Goal: Transaction & Acquisition: Download file/media

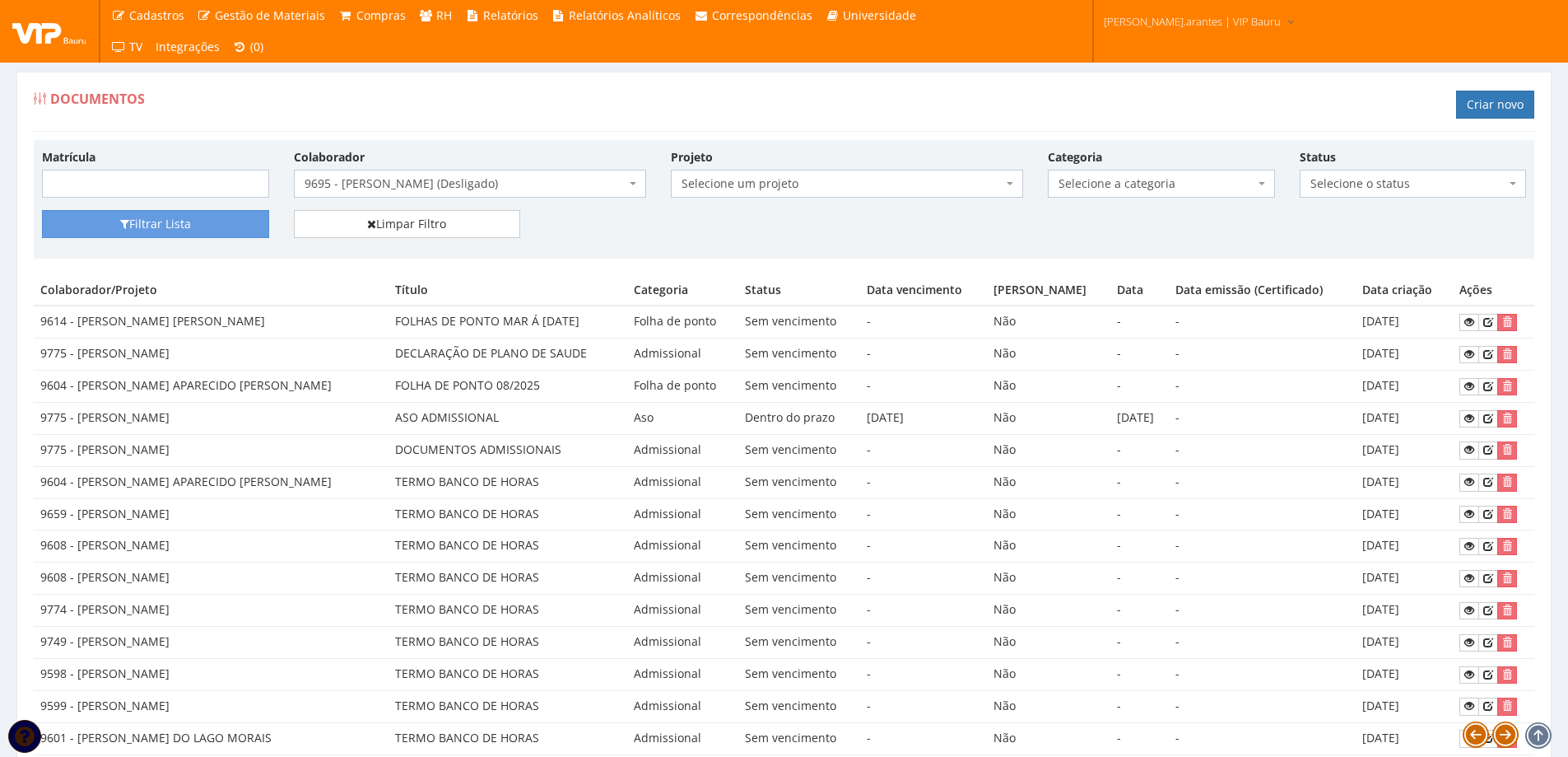
select select "3949"
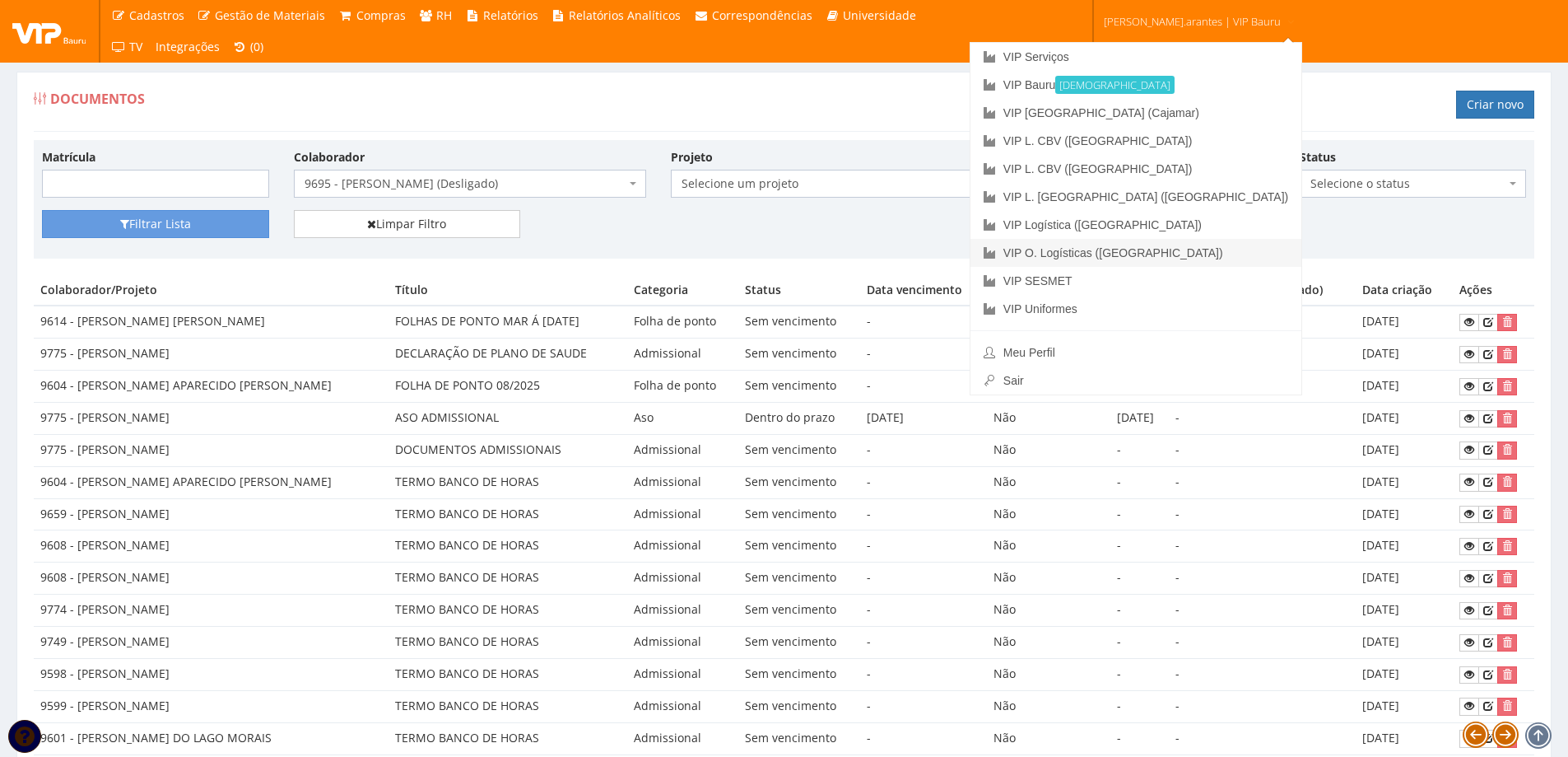
click at [1122, 249] on link "VIP O. Logísticas ([GEOGRAPHIC_DATA])" at bounding box center [1136, 253] width 331 height 28
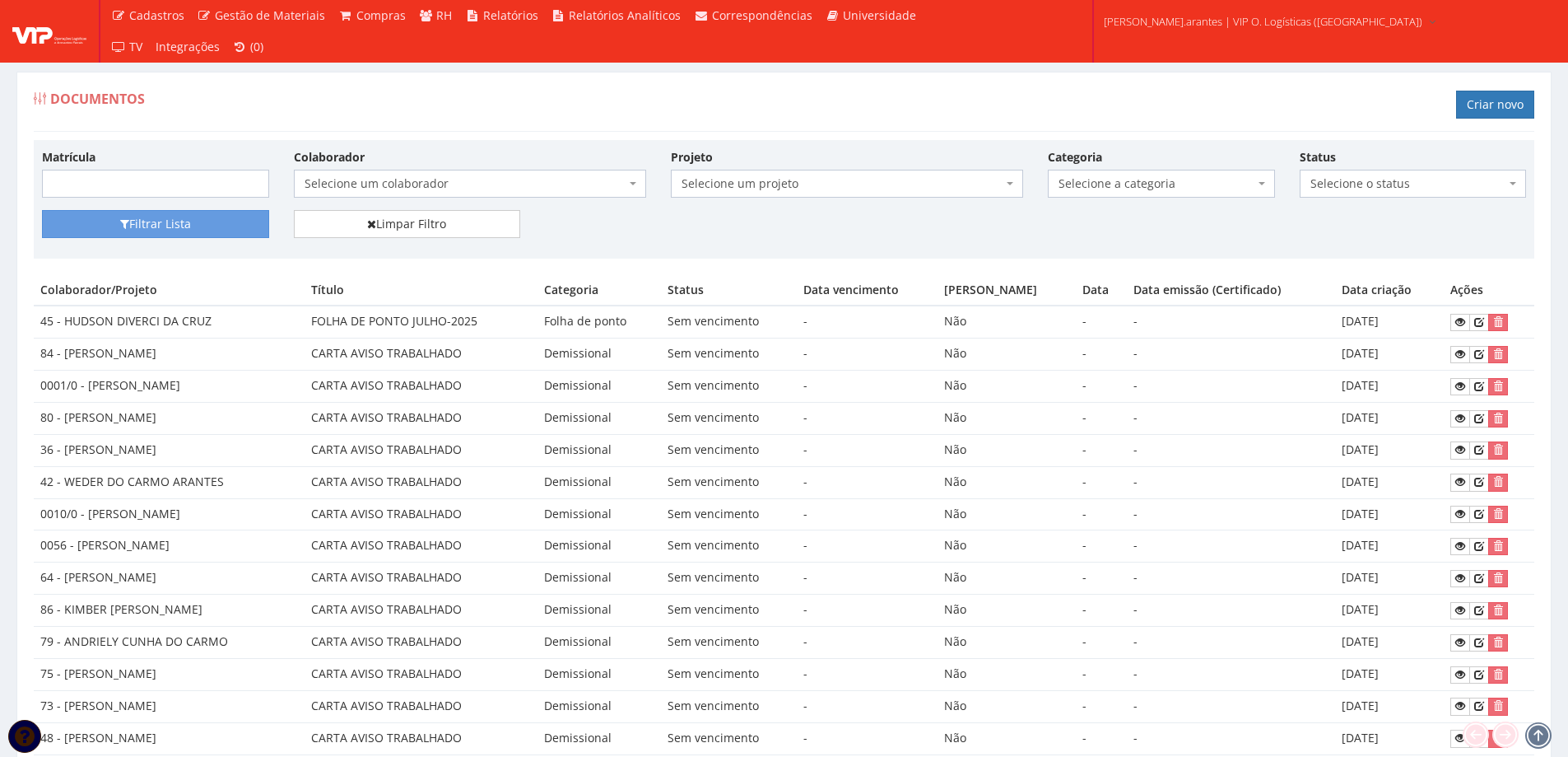
click at [385, 179] on span "Selecione um colaborador" at bounding box center [464, 183] width 321 height 17
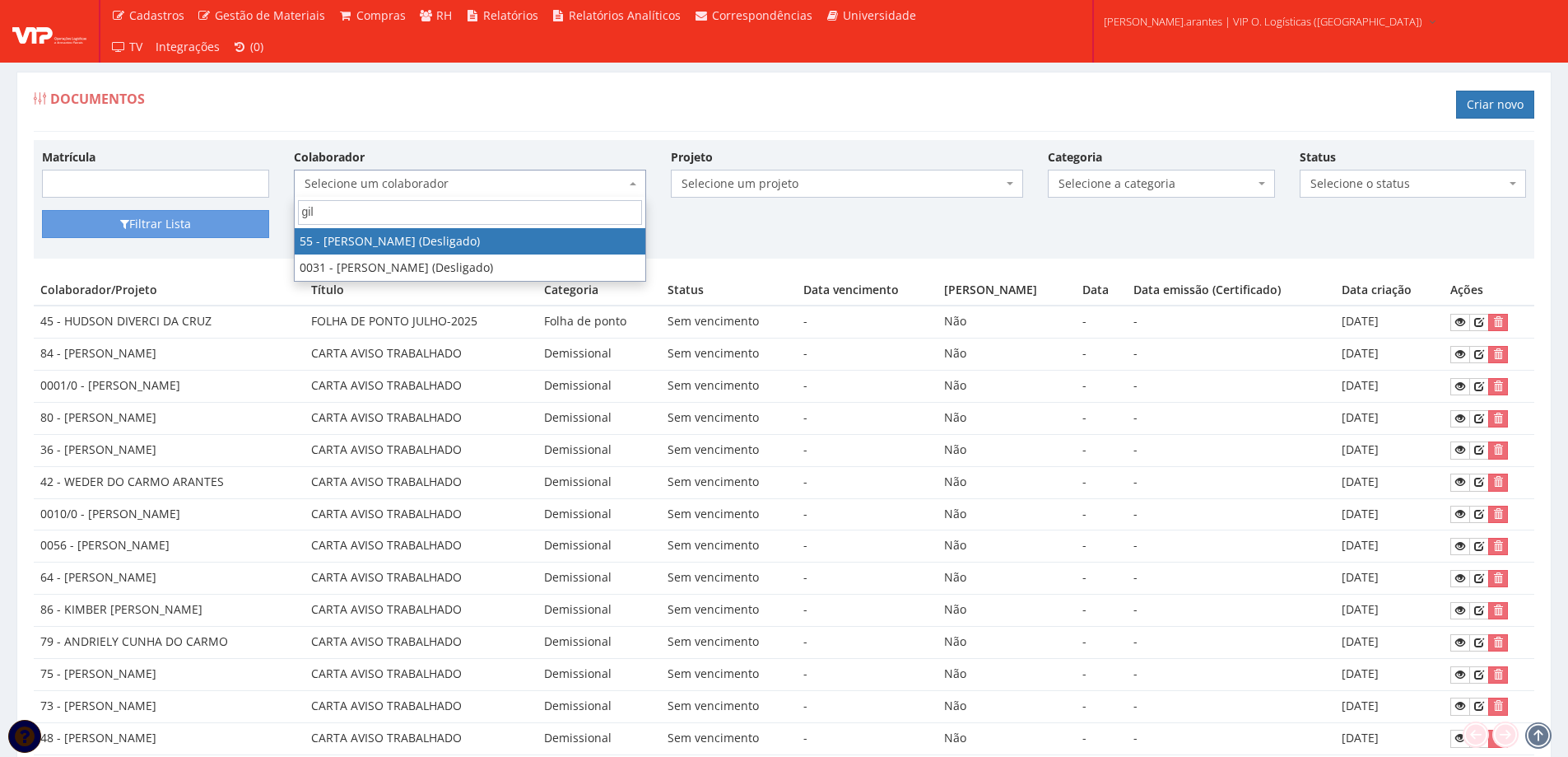
type input "gil"
select select "2660"
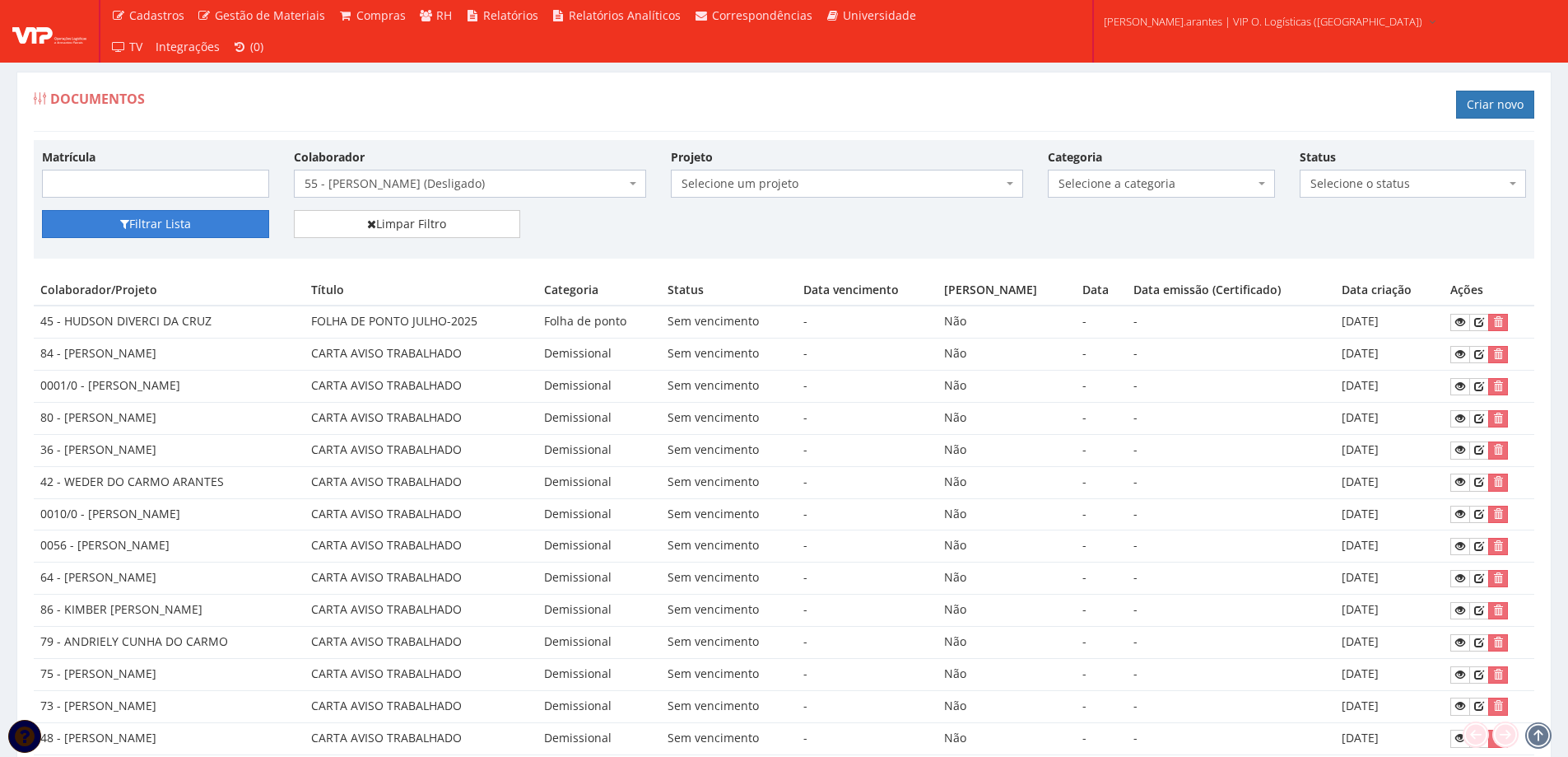
click at [190, 217] on button "Filtrar Lista" at bounding box center [155, 224] width 227 height 28
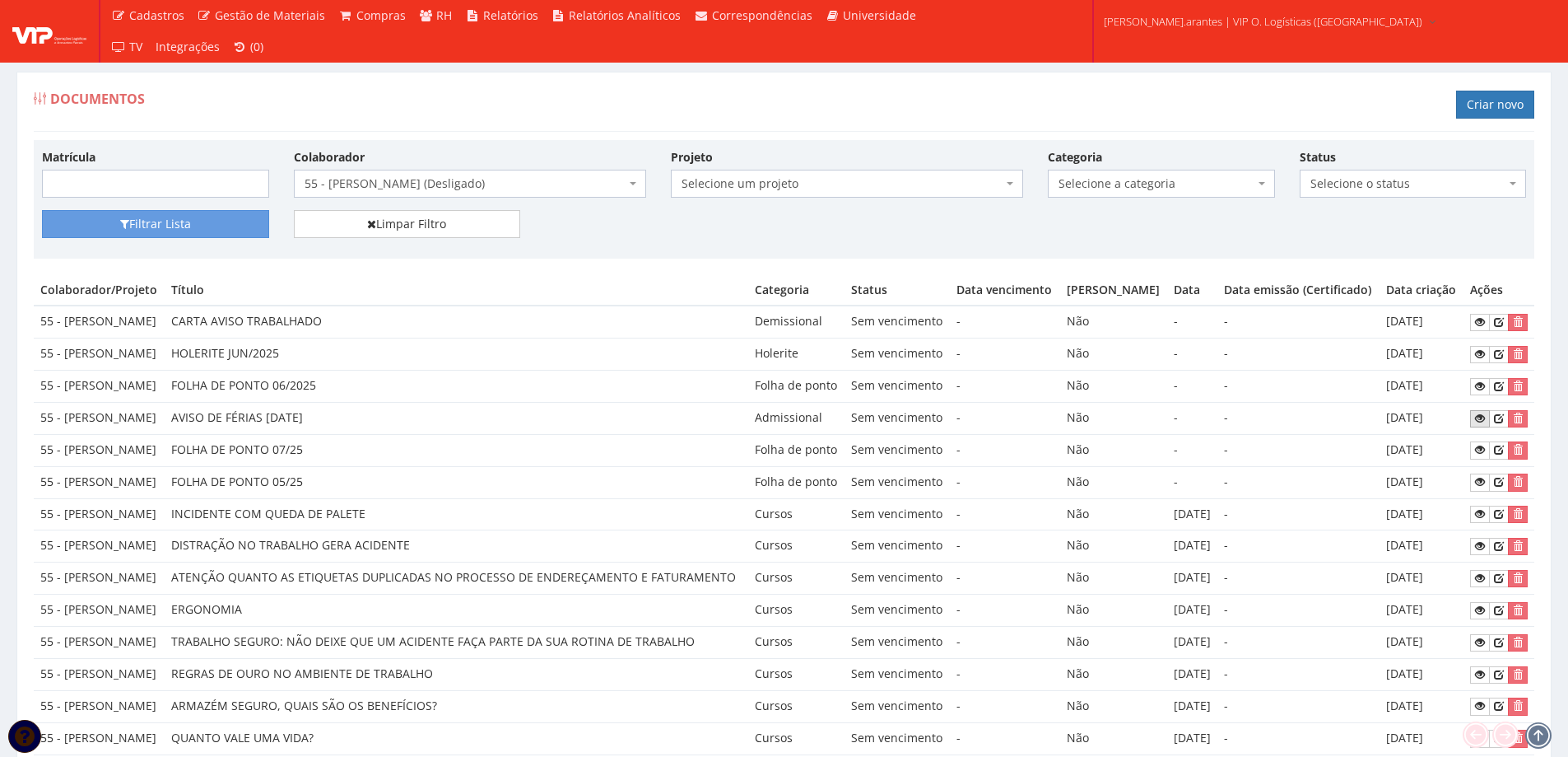
click at [1483, 424] on icon at bounding box center [1480, 418] width 10 height 12
click at [539, 186] on span "55 - GILSON MENDES DA SILVA (Desligado)" at bounding box center [464, 183] width 321 height 17
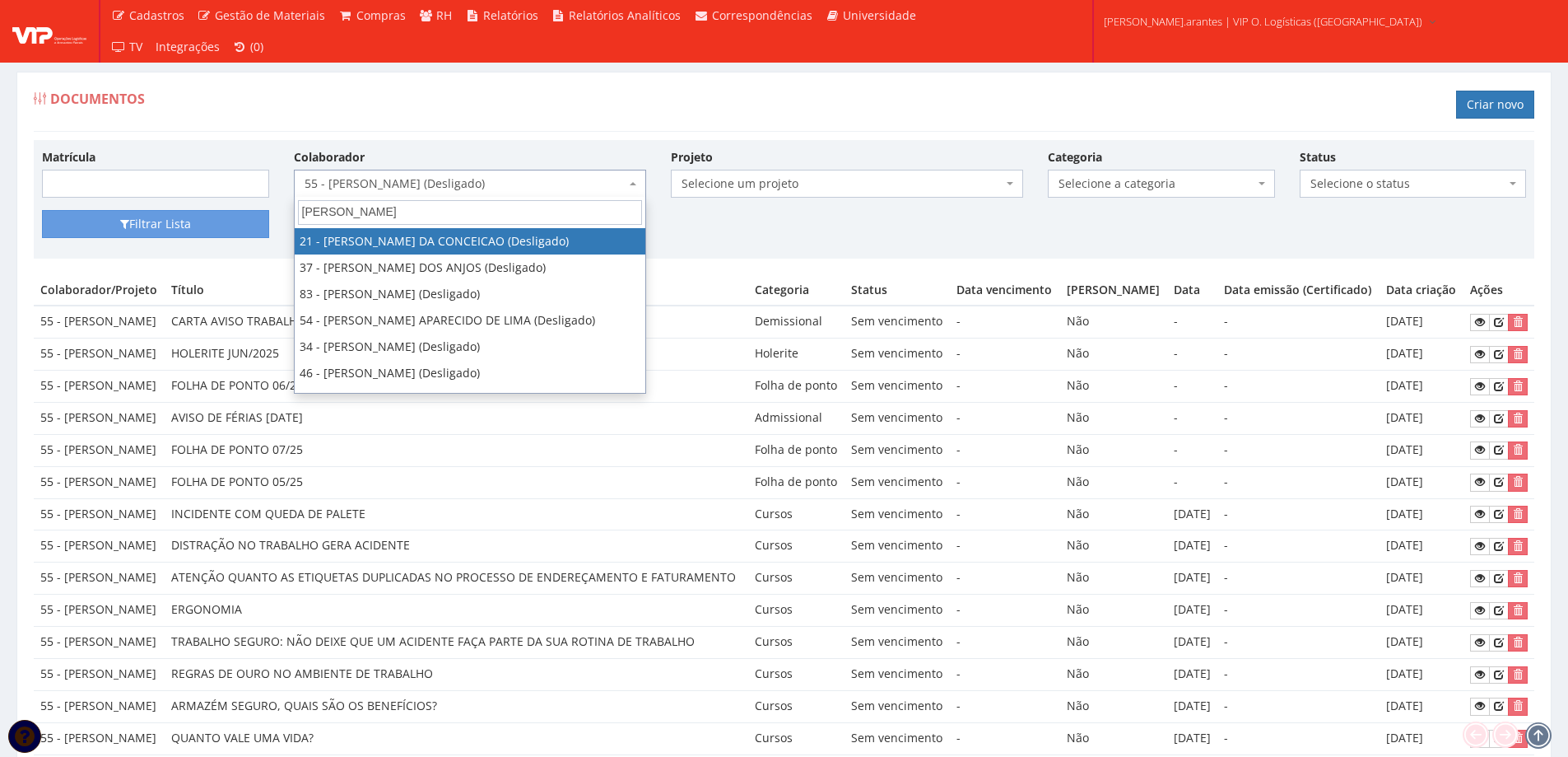
type input "josu"
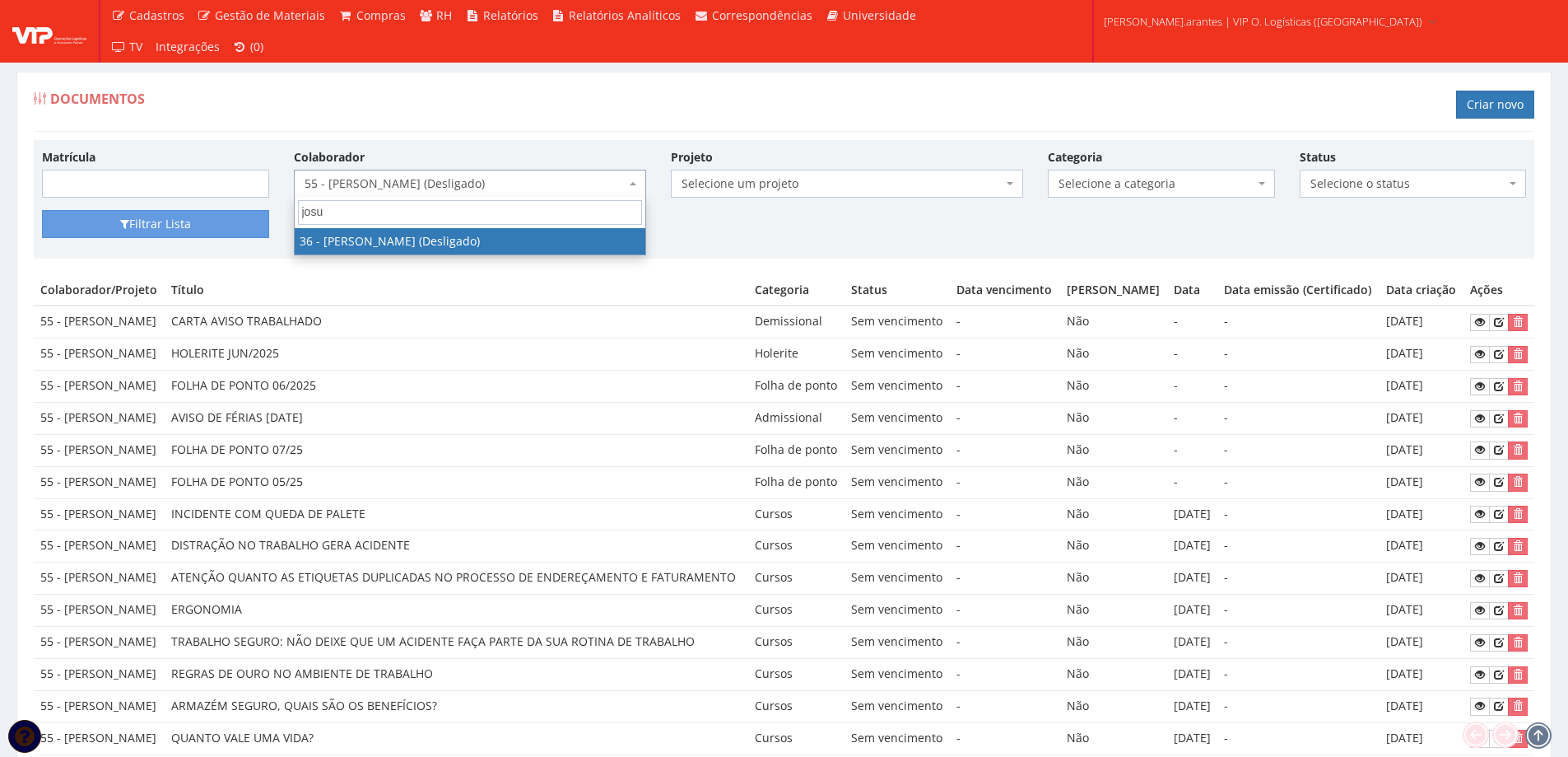
select select "2055"
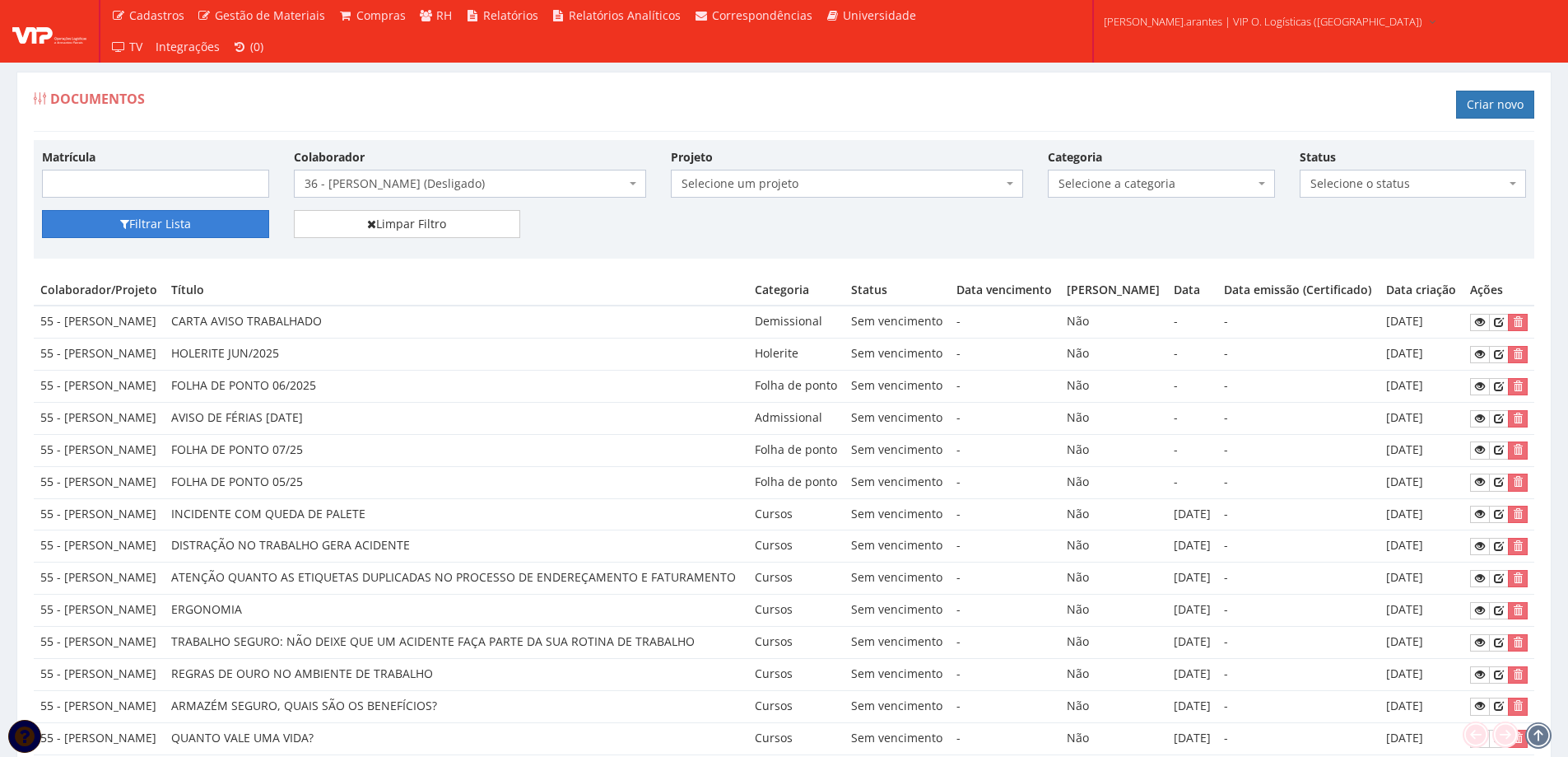
click at [224, 216] on button "Filtrar Lista" at bounding box center [155, 224] width 227 height 28
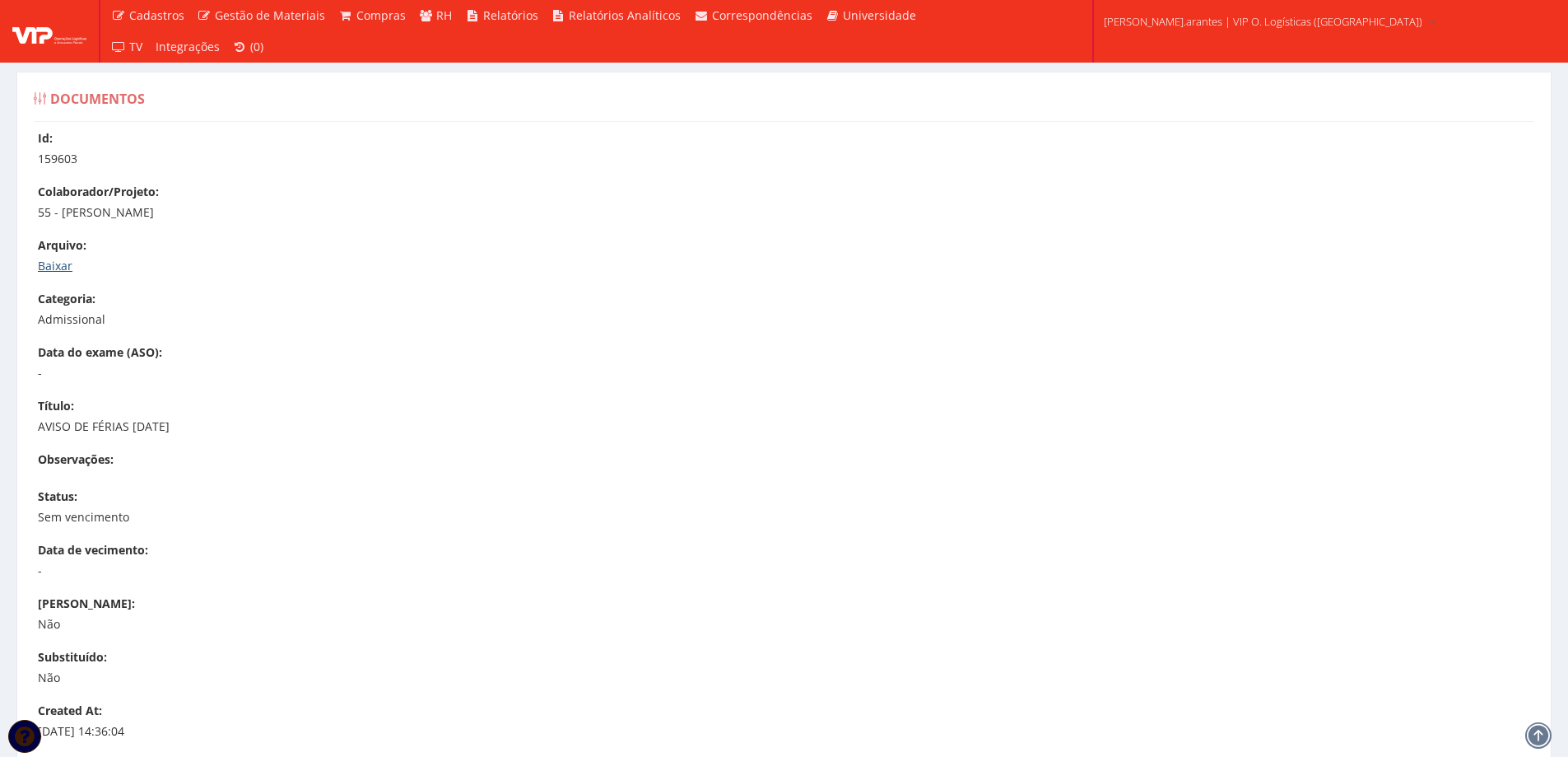
click at [43, 263] on link "Baixar" at bounding box center [55, 265] width 35 height 16
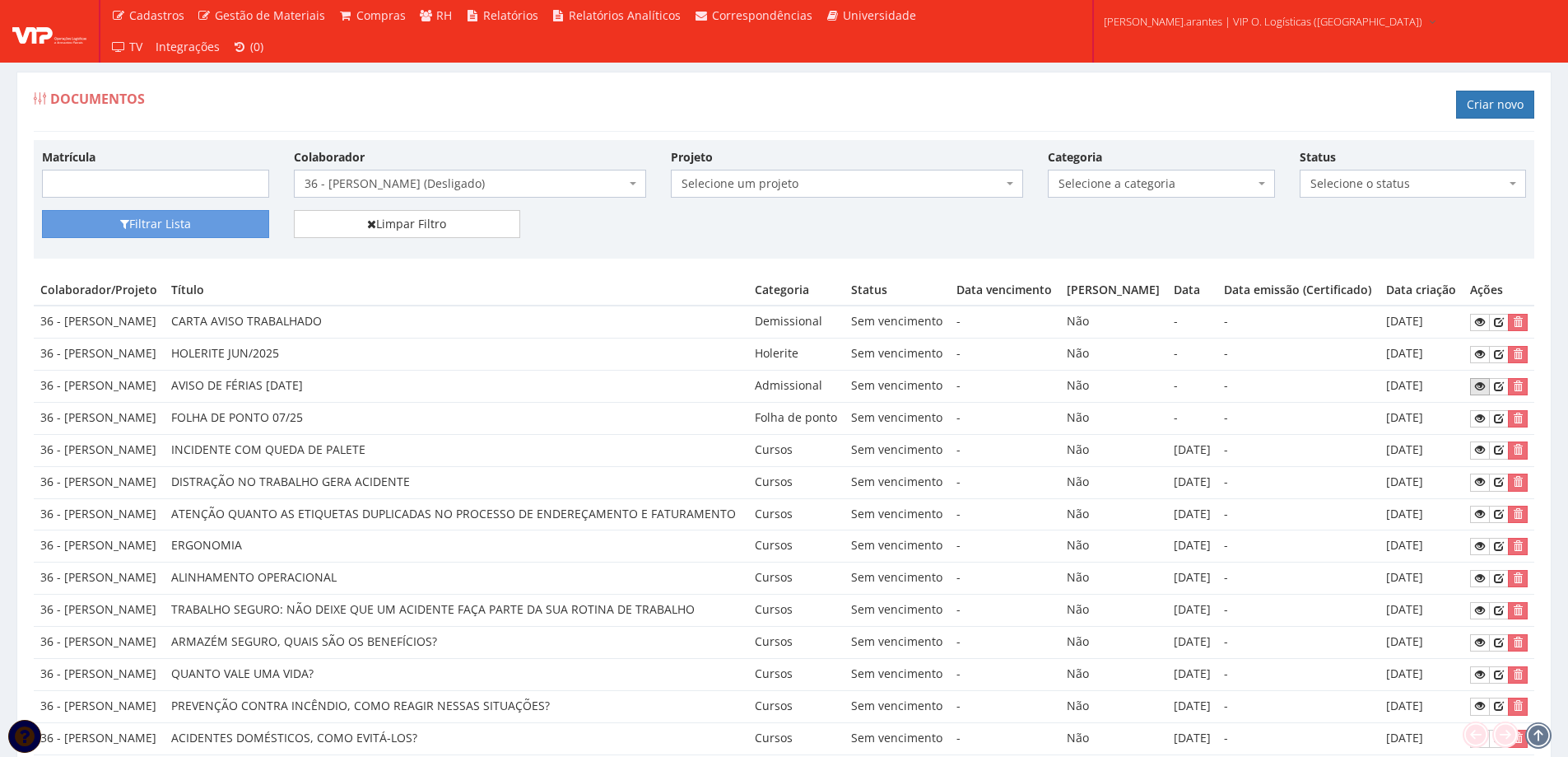
click at [1479, 392] on icon at bounding box center [1480, 386] width 10 height 12
click at [1477, 360] on icon at bounding box center [1480, 354] width 10 height 12
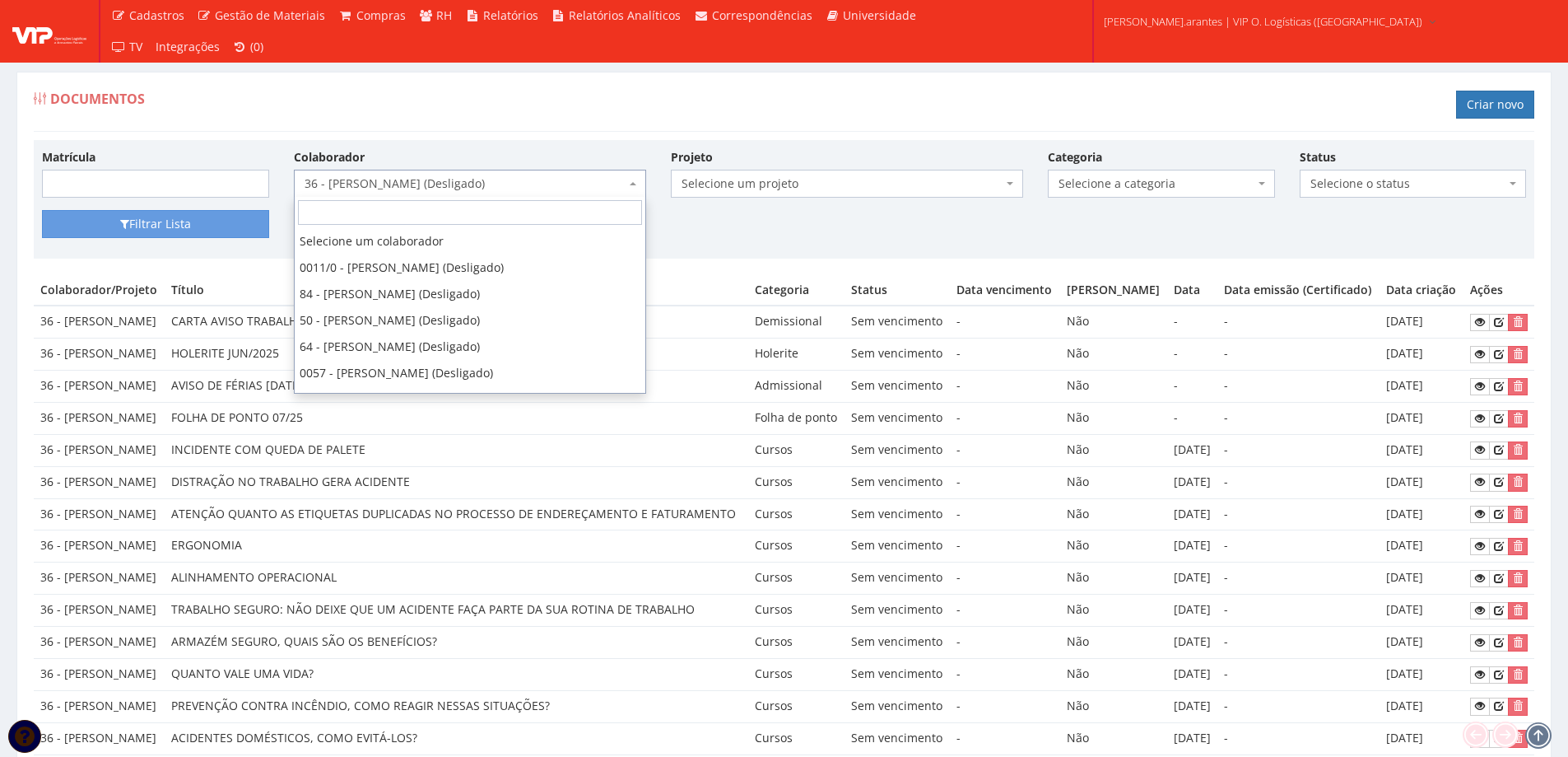
click at [389, 177] on span "36 - JOSUE DE SOUZA DA SILVA (Desligado)" at bounding box center [464, 183] width 321 height 17
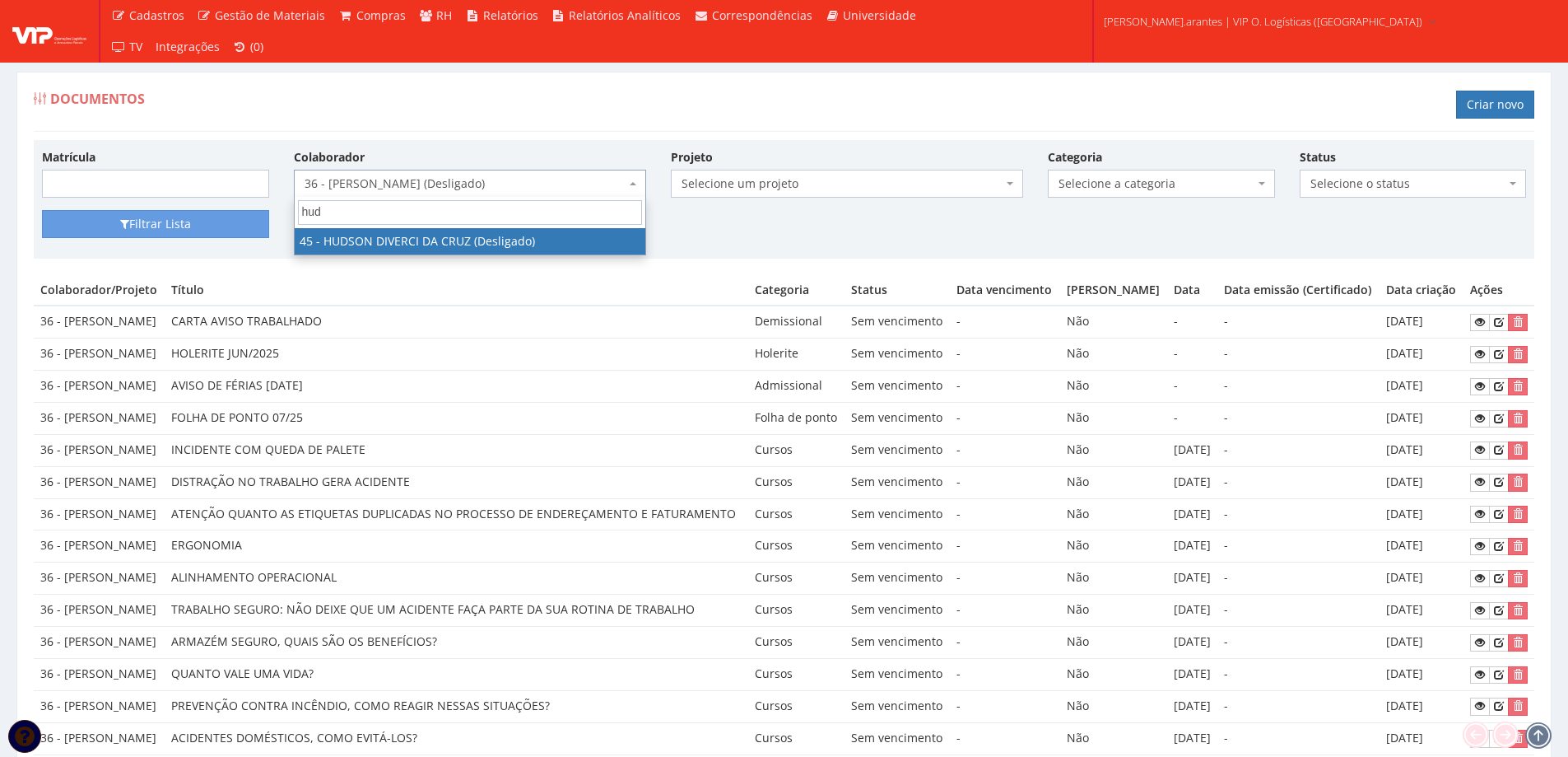
type input "huds"
select select "2130"
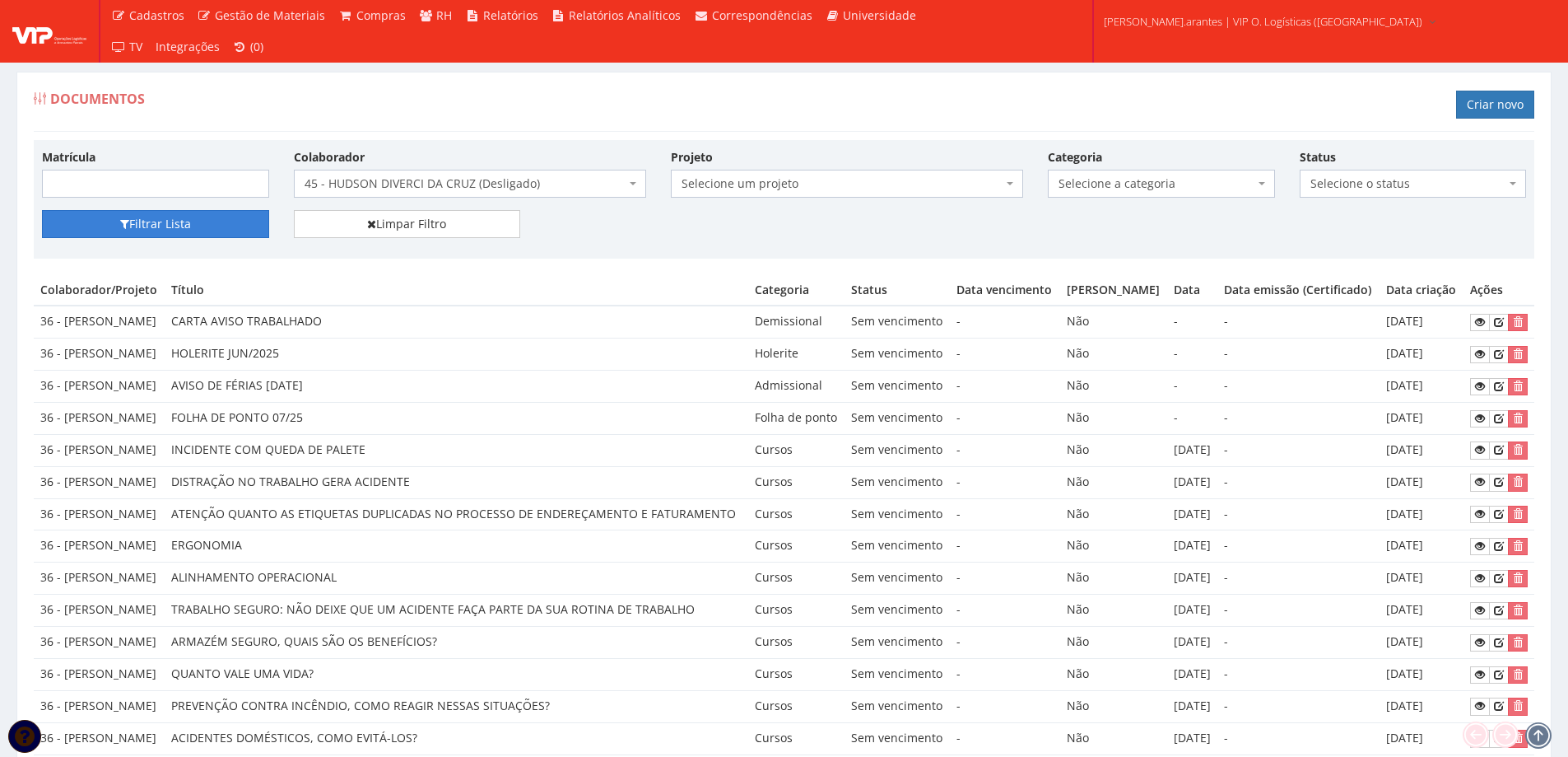
click at [200, 221] on button "Filtrar Lista" at bounding box center [155, 224] width 227 height 28
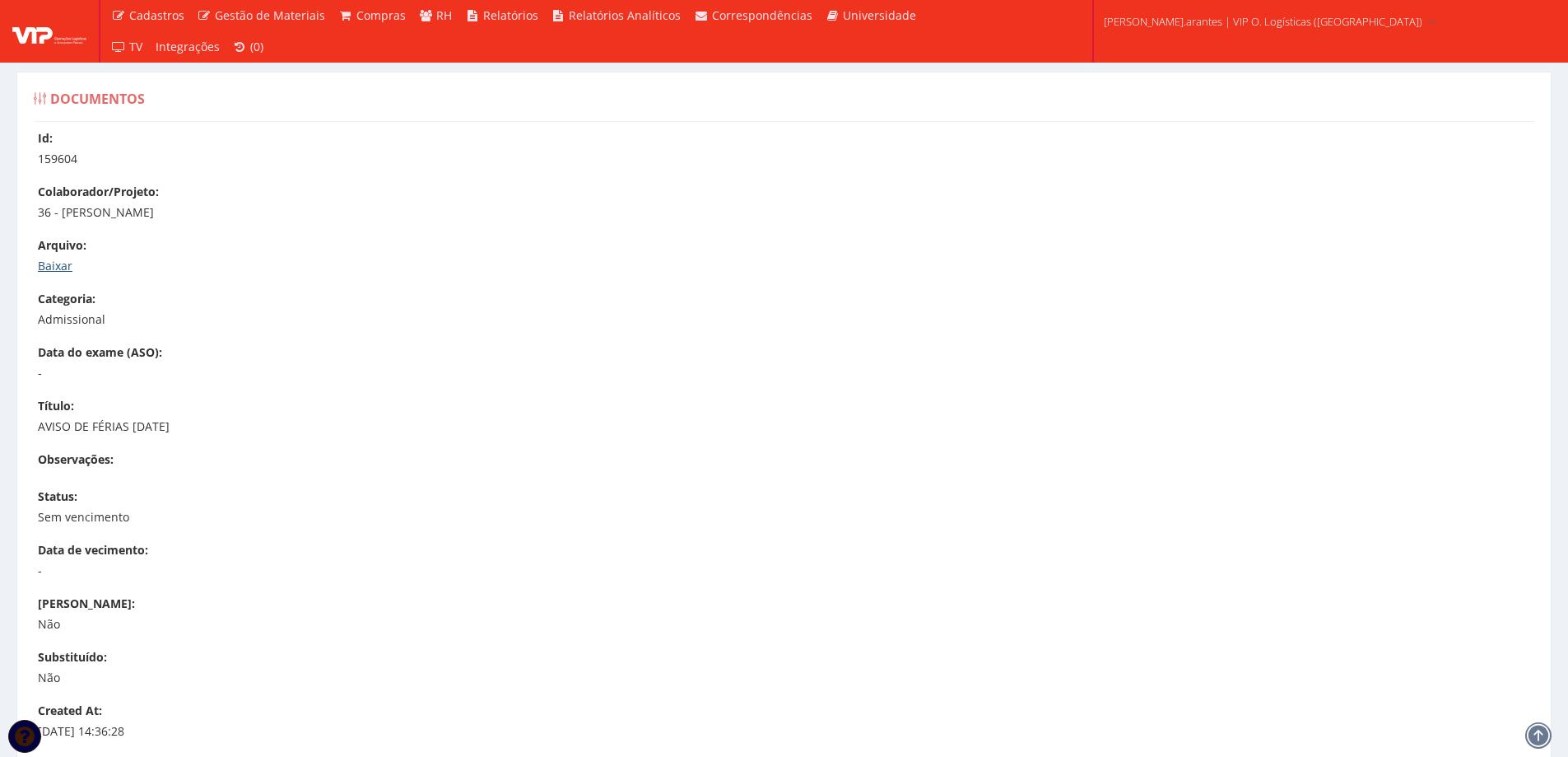
click at [59, 265] on link "Baixar" at bounding box center [55, 265] width 35 height 16
click at [46, 263] on link "Baixar" at bounding box center [55, 265] width 35 height 16
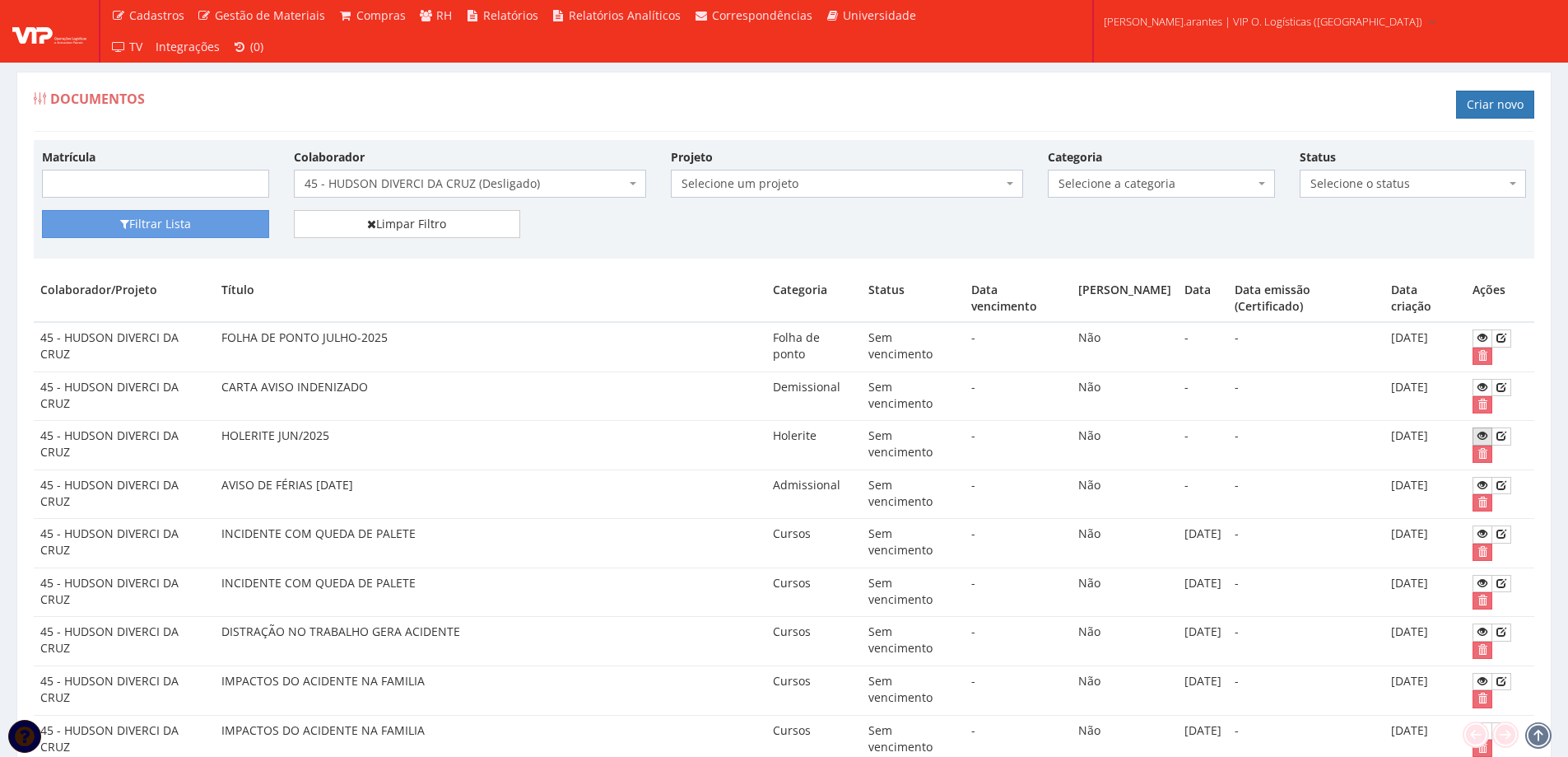
click at [1480, 433] on icon at bounding box center [1483, 435] width 10 height 12
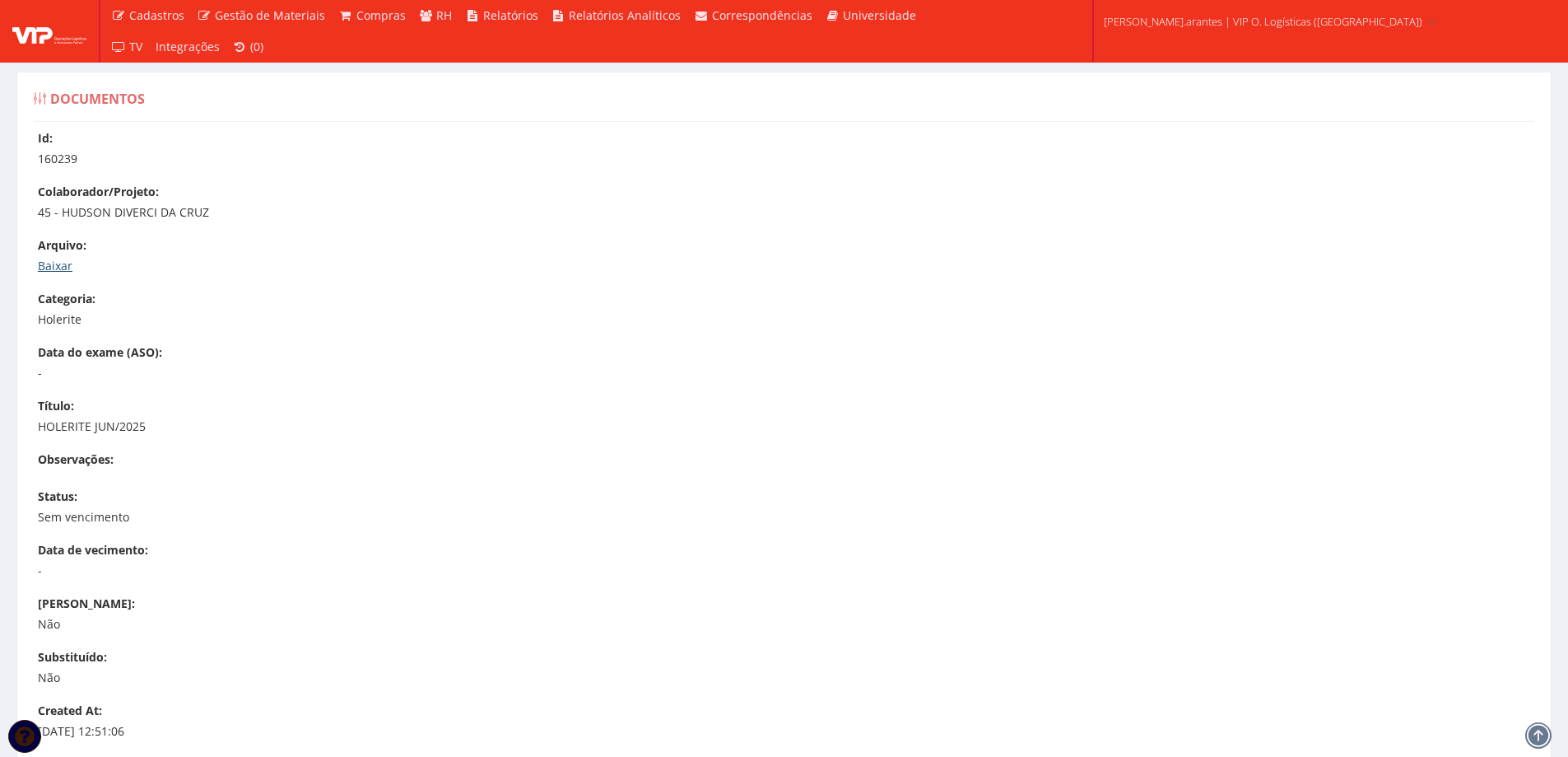
click at [55, 262] on link "Baixar" at bounding box center [55, 265] width 35 height 16
